Goal: Information Seeking & Learning: Learn about a topic

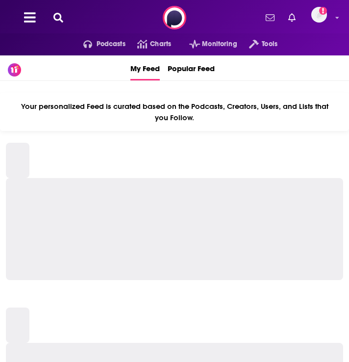
click at [98, 19] on div "Podcasts Charts Monitoring Tools For Business For Podcasters More Email not ver…" at bounding box center [174, 17] width 349 height 35
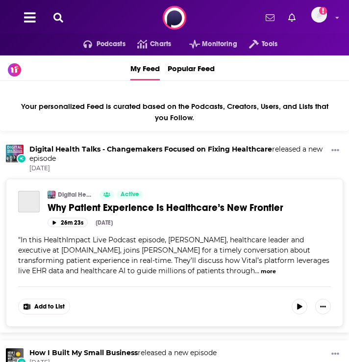
click at [59, 17] on icon at bounding box center [58, 18] width 10 height 10
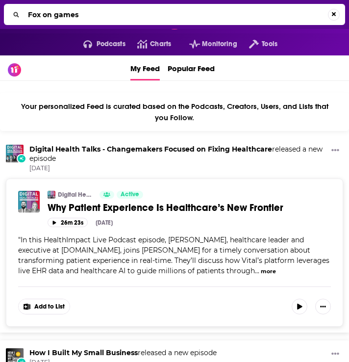
type input "Fox on games"
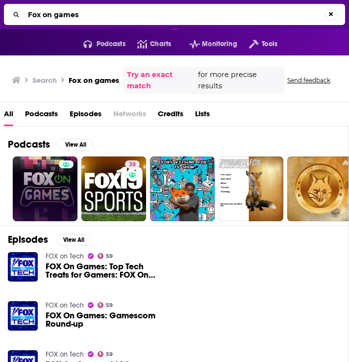
click at [52, 186] on link at bounding box center [45, 188] width 65 height 65
